Goal: Navigation & Orientation: Find specific page/section

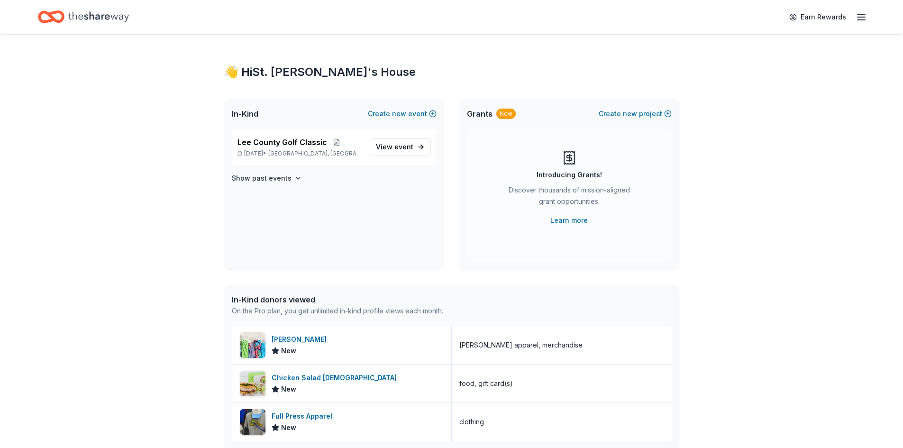
click at [863, 16] on icon "button" at bounding box center [861, 16] width 11 height 11
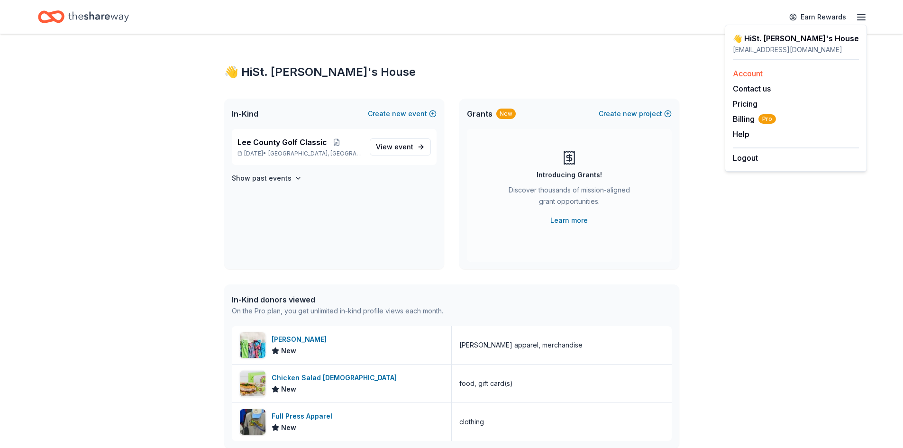
click at [751, 72] on link "Account" at bounding box center [748, 73] width 30 height 9
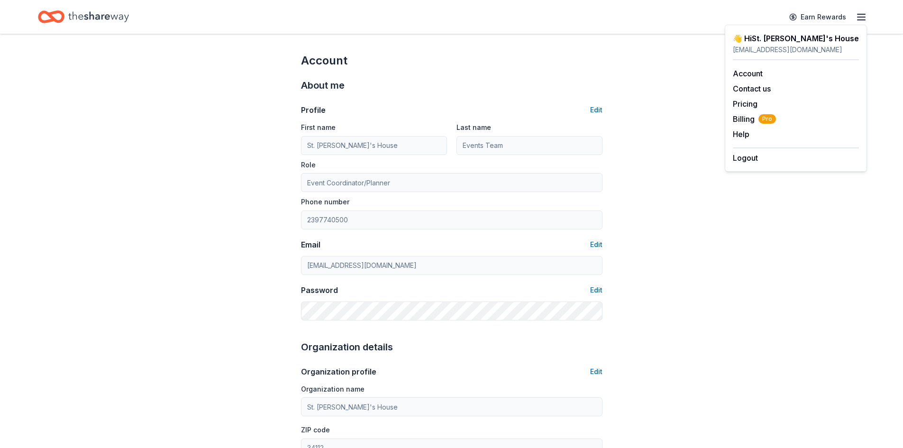
click at [85, 24] on icon "Home" at bounding box center [98, 16] width 61 height 19
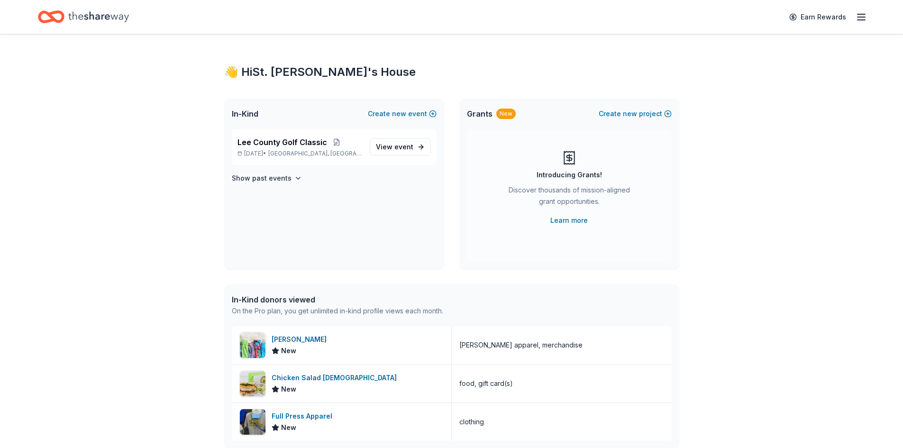
click at [92, 14] on icon "Home" at bounding box center [98, 16] width 61 height 19
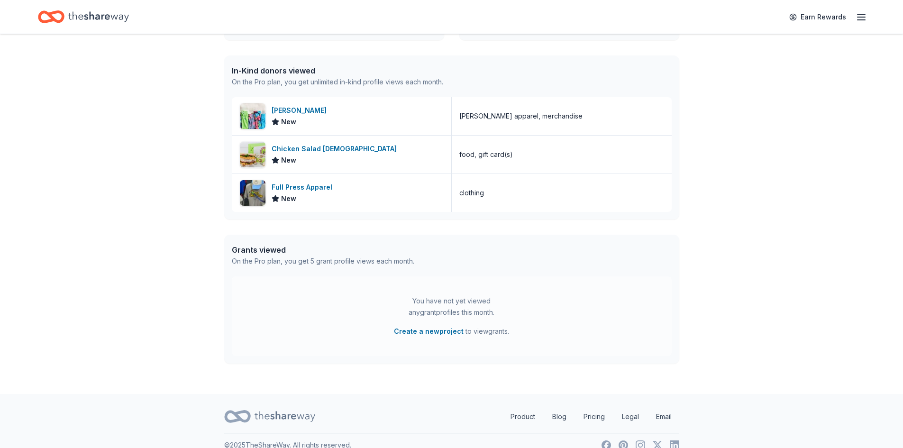
scroll to position [243, 0]
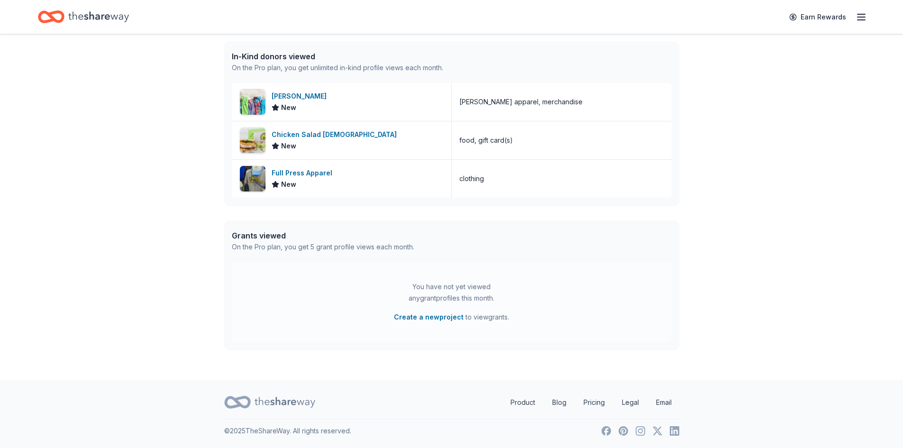
click at [92, 21] on icon "Home" at bounding box center [98, 16] width 61 height 19
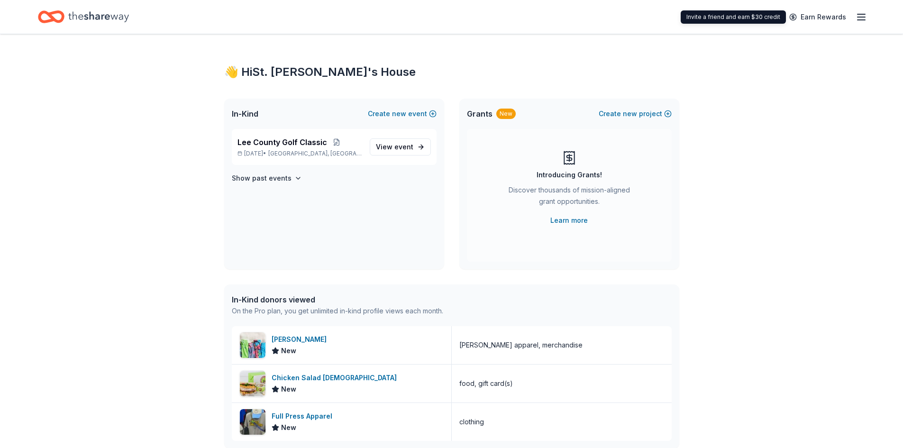
click at [863, 15] on icon "button" at bounding box center [861, 16] width 11 height 11
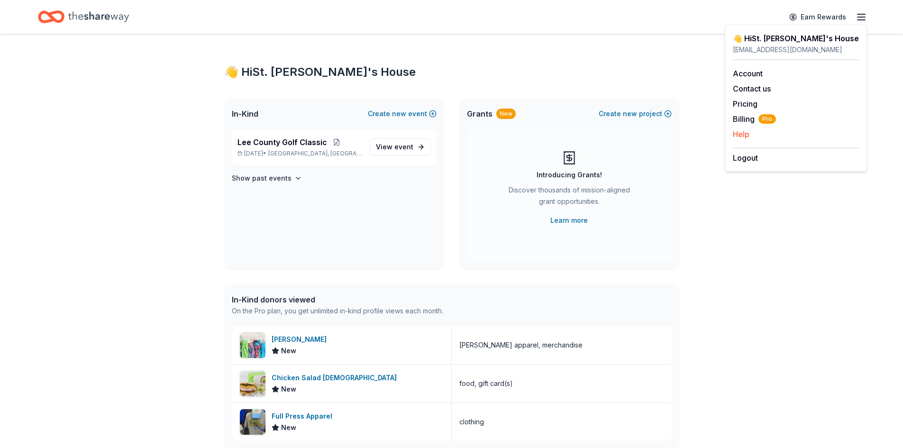
click at [747, 136] on button "Help" at bounding box center [741, 133] width 17 height 11
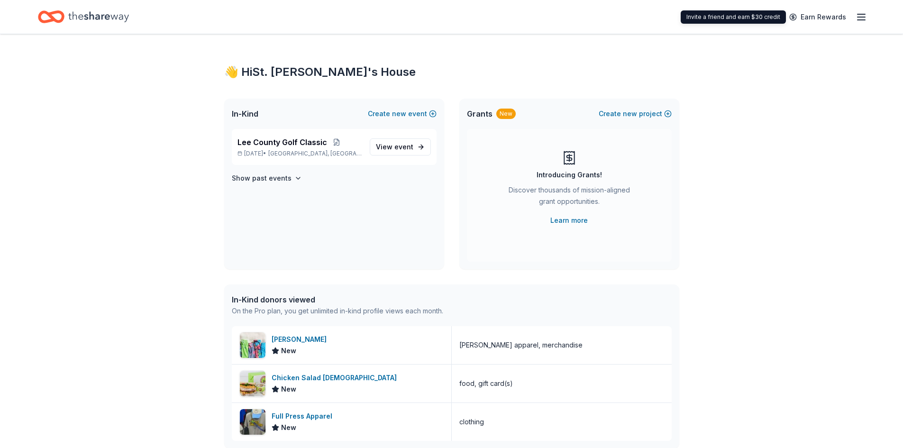
click at [857, 16] on icon "button" at bounding box center [861, 16] width 11 height 11
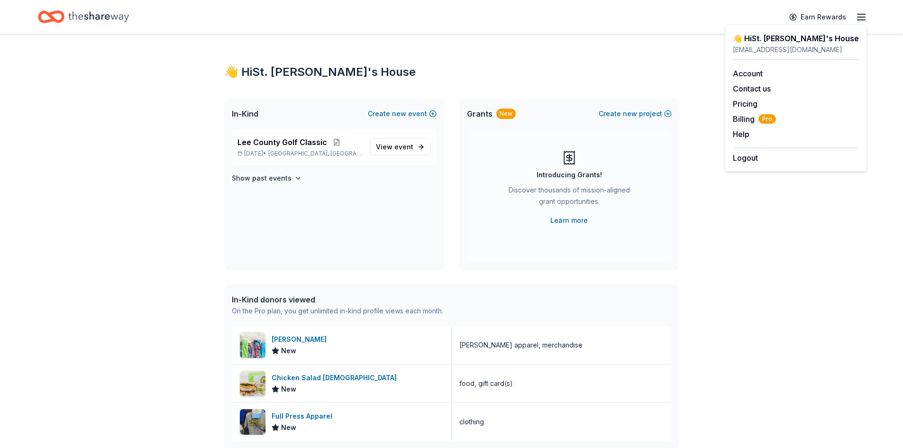
click at [761, 356] on div "👋 Hi St. [PERSON_NAME]'s House In-Kind Create new event Lee County Golf Classic…" at bounding box center [451, 328] width 903 height 589
